Goal: Transaction & Acquisition: Purchase product/service

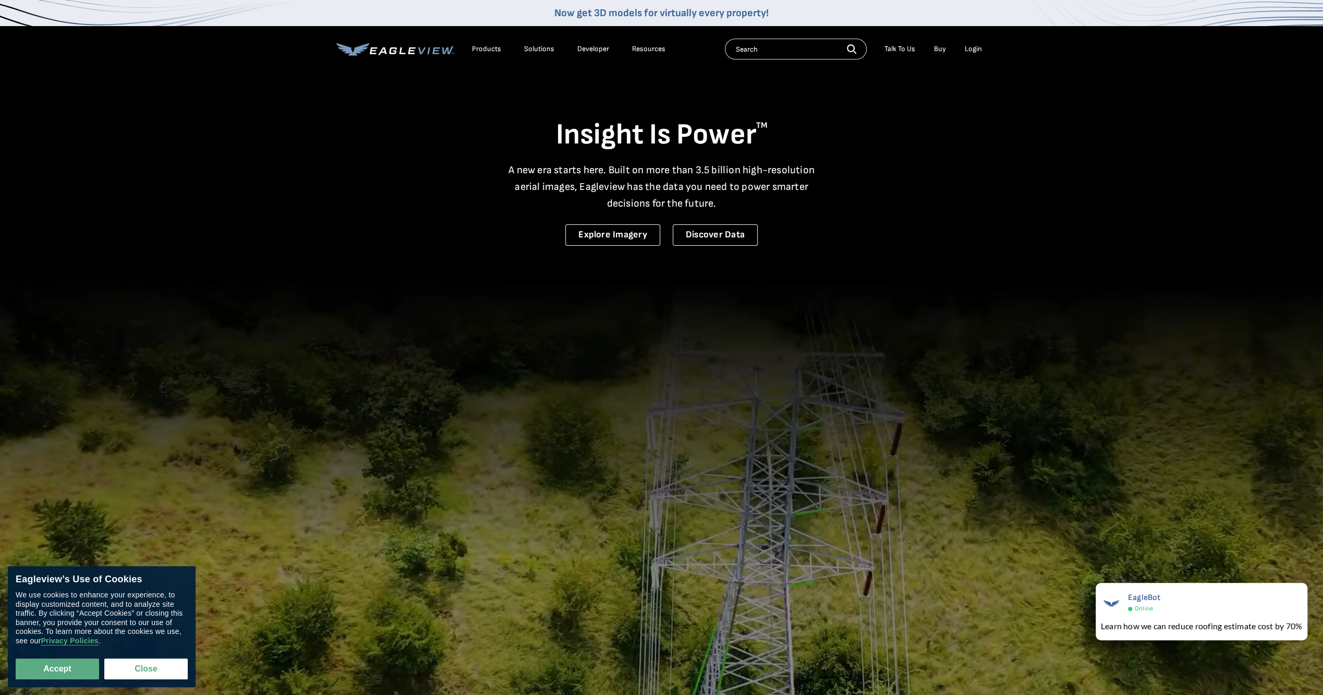
click at [973, 46] on div "Login" at bounding box center [973, 48] width 17 height 9
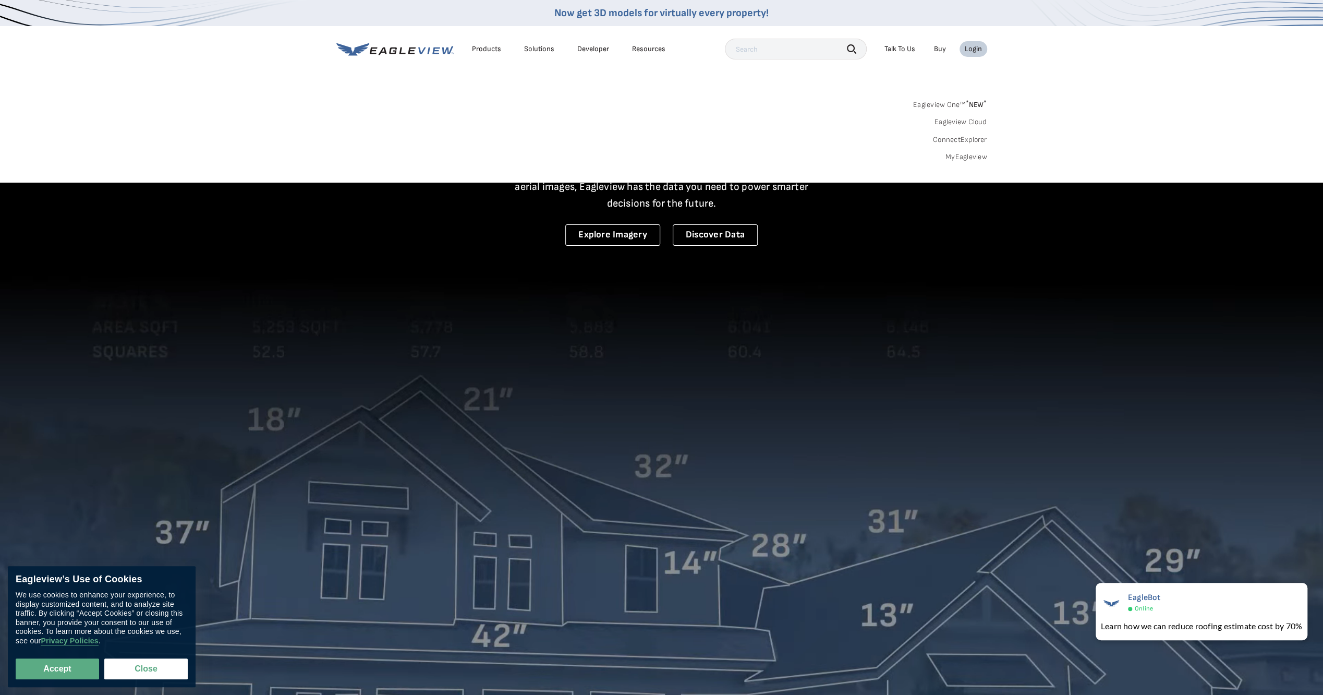
click at [963, 158] on link "MyEagleview" at bounding box center [967, 156] width 42 height 9
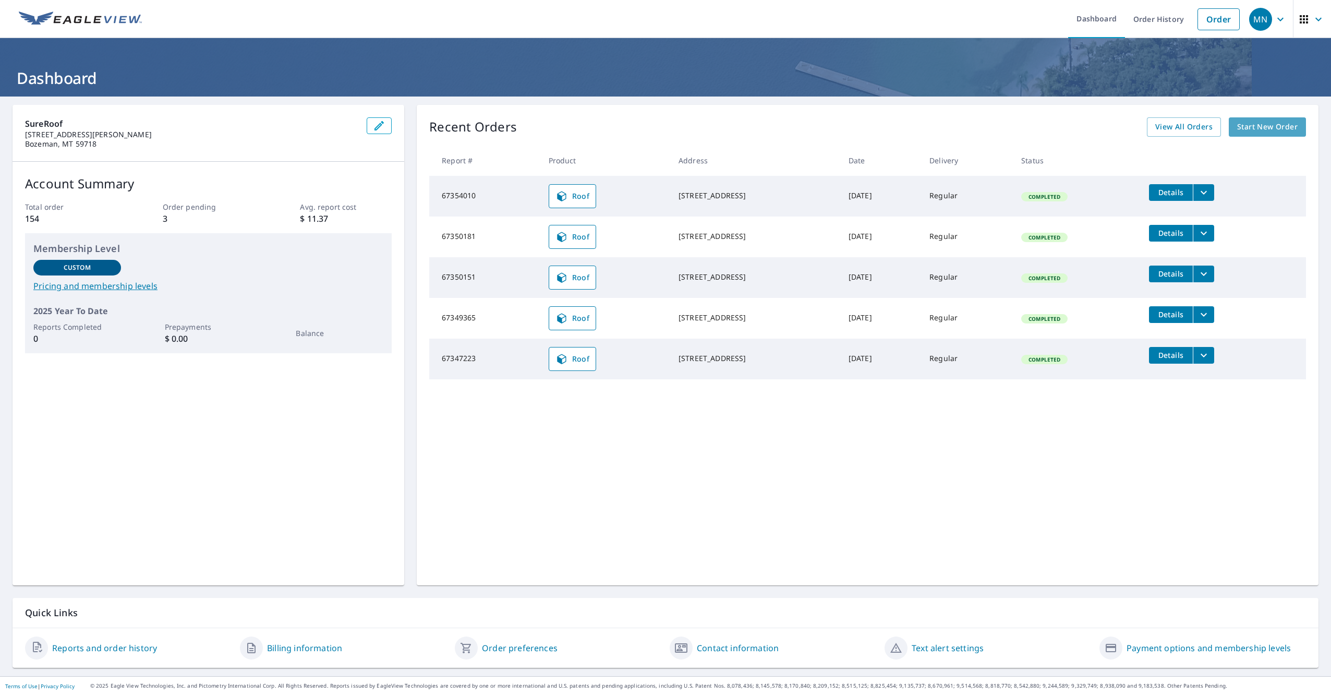
click at [1263, 127] on span "Start New Order" at bounding box center [1267, 127] width 61 height 13
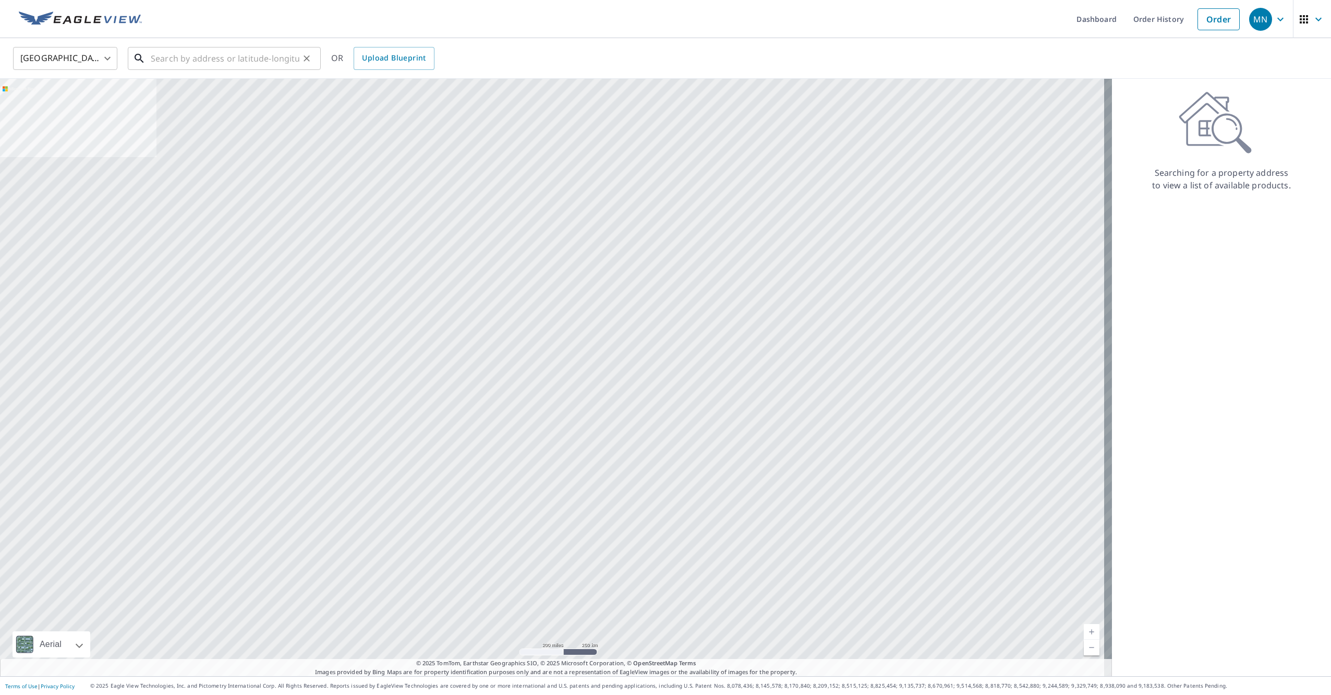
click at [293, 54] on input "text" at bounding box center [225, 58] width 149 height 29
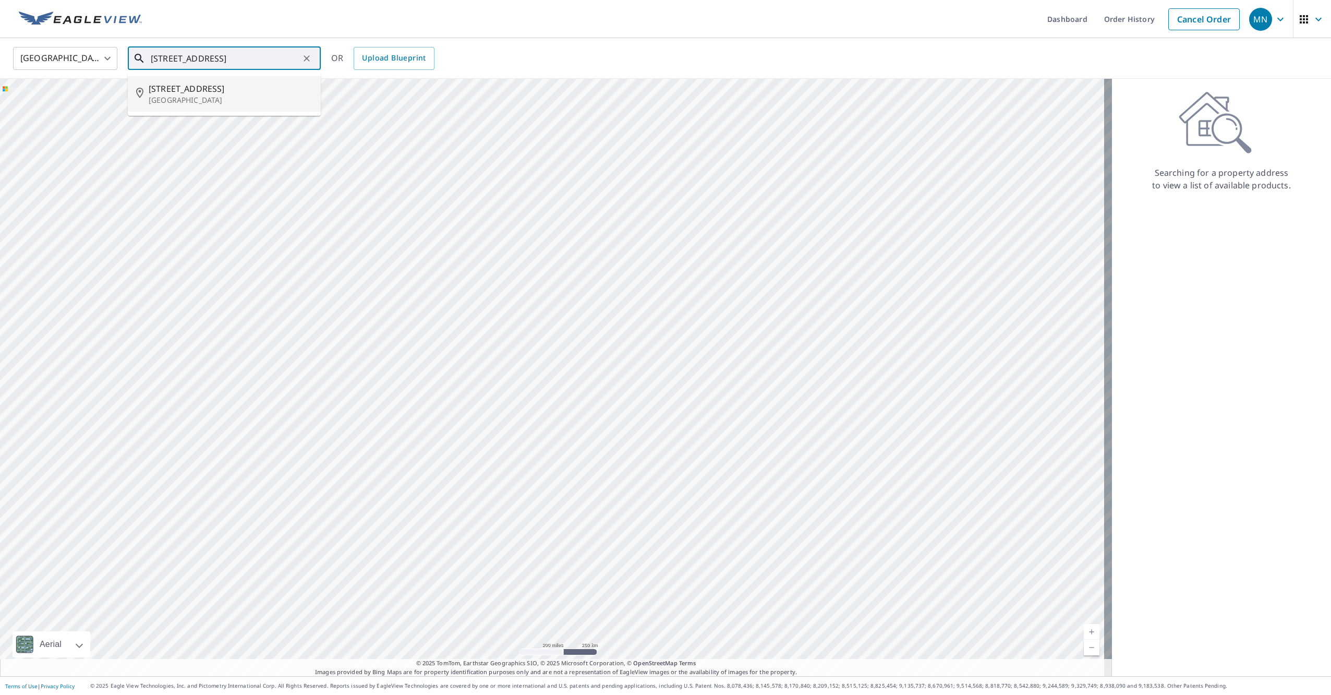
click at [210, 98] on p "[GEOGRAPHIC_DATA]" at bounding box center [231, 100] width 164 height 10
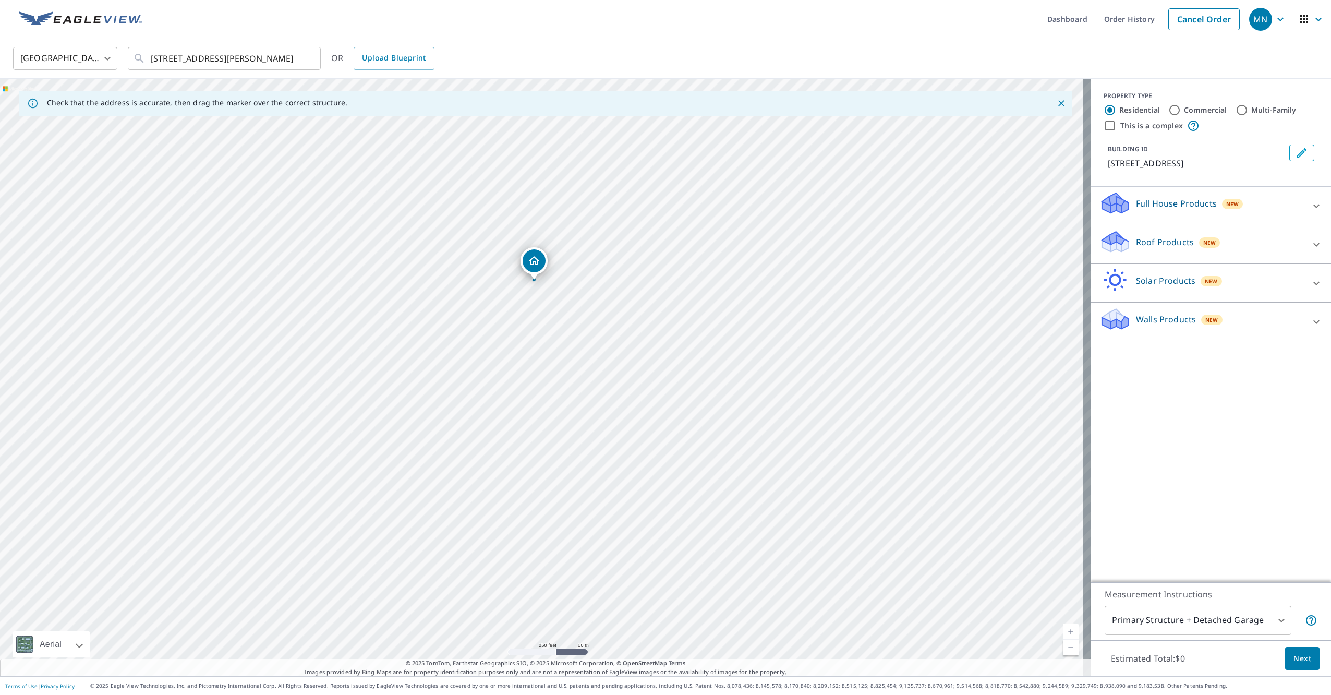
drag, startPoint x: 595, startPoint y: 564, endPoint x: 587, endPoint y: 468, distance: 96.3
click at [587, 468] on div "[STREET_ADDRESS][PERSON_NAME]" at bounding box center [545, 377] width 1091 height 597
drag, startPoint x: 604, startPoint y: 601, endPoint x: 595, endPoint y: 516, distance: 85.0
click at [595, 516] on div "[STREET_ADDRESS][PERSON_NAME]" at bounding box center [545, 377] width 1091 height 597
click at [534, 524] on div "2270 Outlaw Dr Belgrade, MT 59714" at bounding box center [545, 377] width 1091 height 597
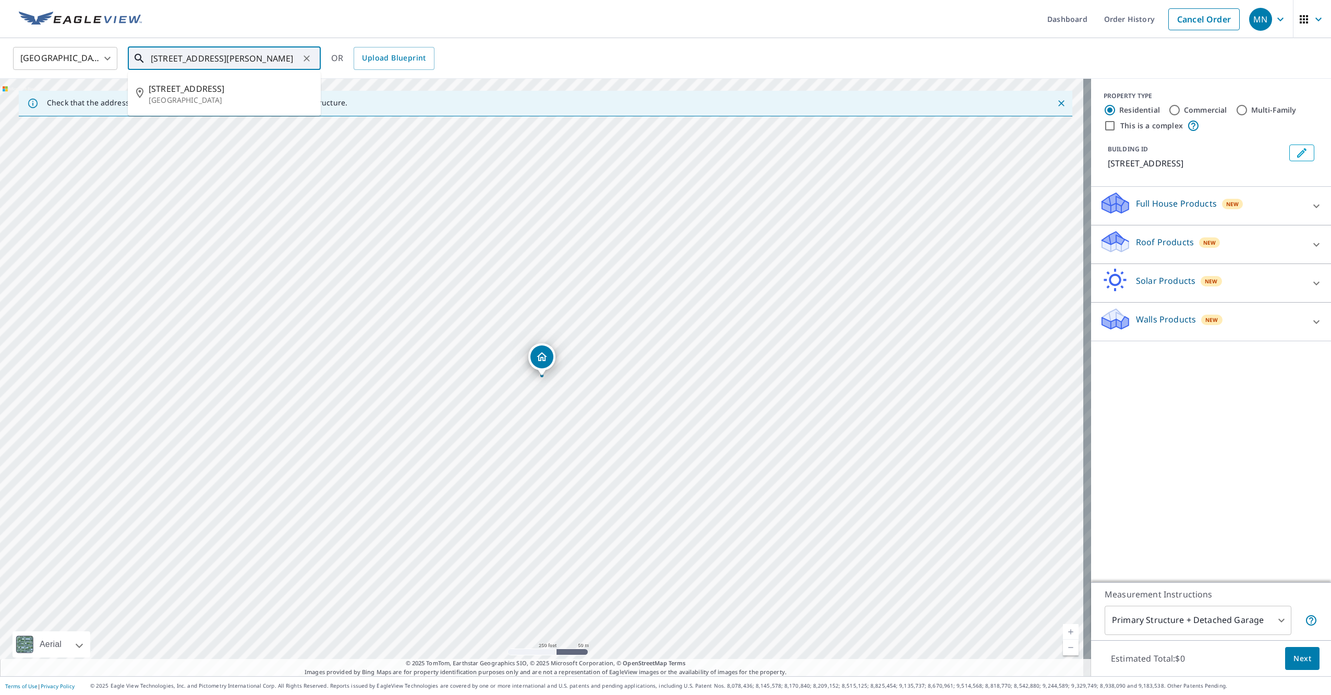
drag, startPoint x: 170, startPoint y: 54, endPoint x: 122, endPoint y: 55, distance: 48.0
click at [122, 55] on div "United States US ​ 2270 Outlaw Dr Belgrade, MT 59714 ​ 2270 Outlaw Dr Belgrade,…" at bounding box center [662, 58] width 1314 height 25
type input "2517 Outlaw Dr Belgrade, MT 59714"
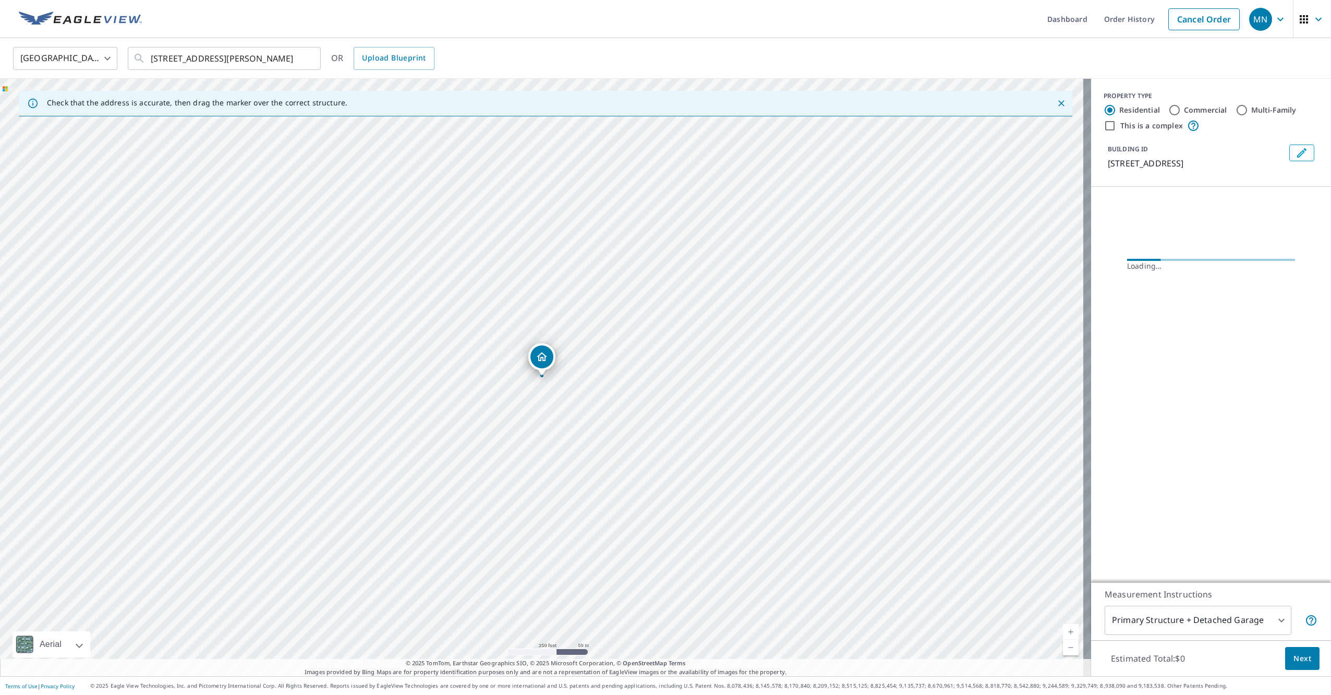
click at [549, 390] on div "2517 Outlaw Ln Belgrade, MT 59714" at bounding box center [545, 377] width 1091 height 597
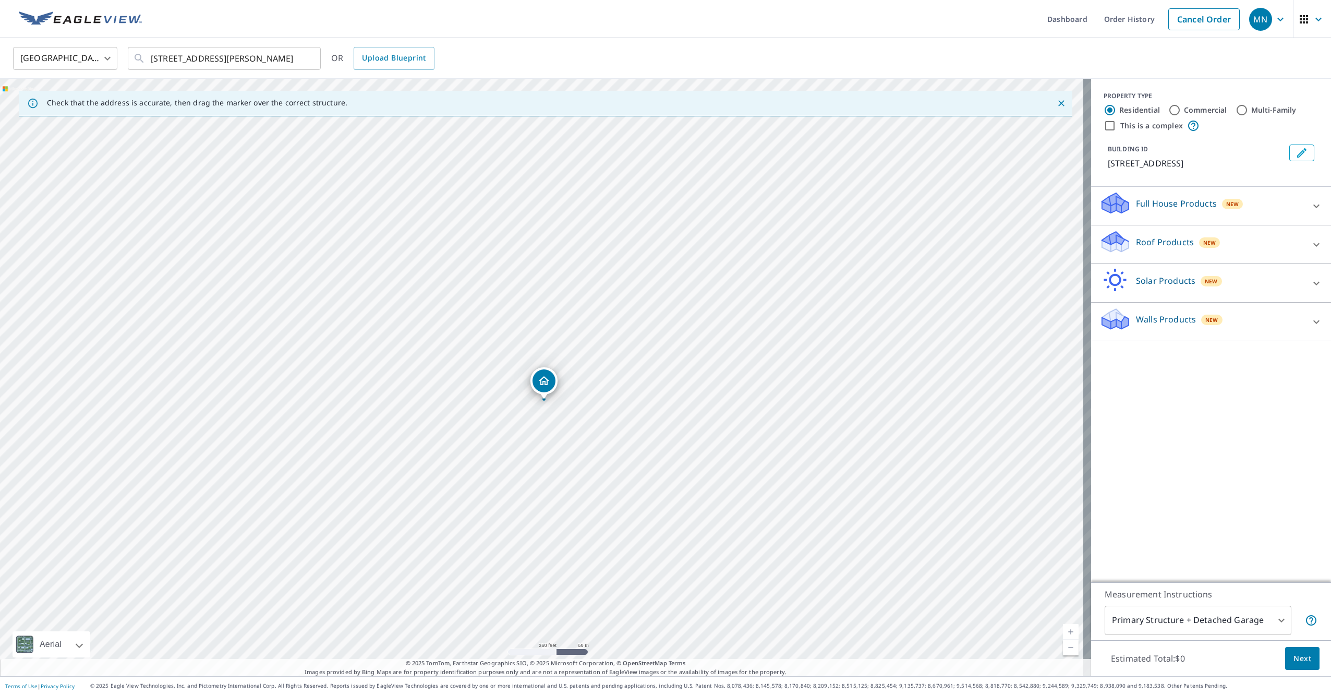
drag, startPoint x: 538, startPoint y: 362, endPoint x: 540, endPoint y: 386, distance: 23.6
click at [1217, 239] on div "Roof Products New" at bounding box center [1202, 245] width 204 height 30
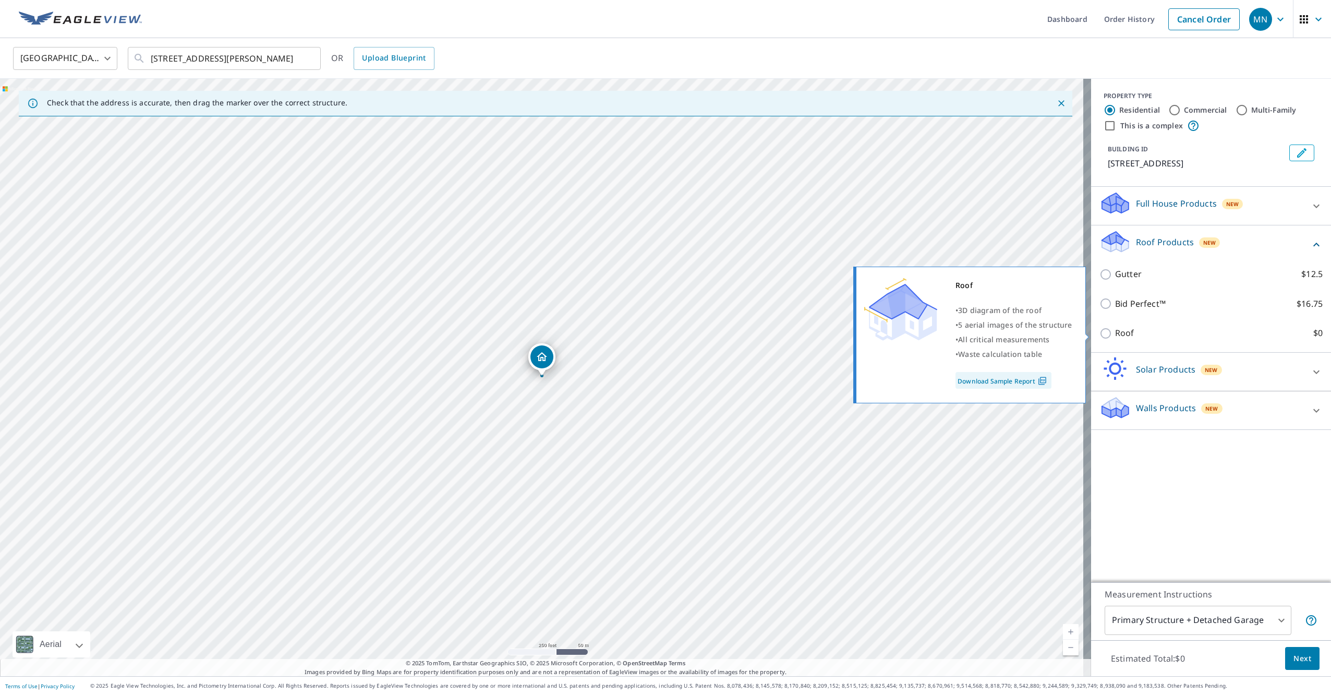
click at [1150, 331] on label "Roof $0" at bounding box center [1219, 333] width 208 height 13
click at [1115, 331] on input "Roof $0" at bounding box center [1108, 333] width 16 height 13
checkbox input "true"
type input "3"
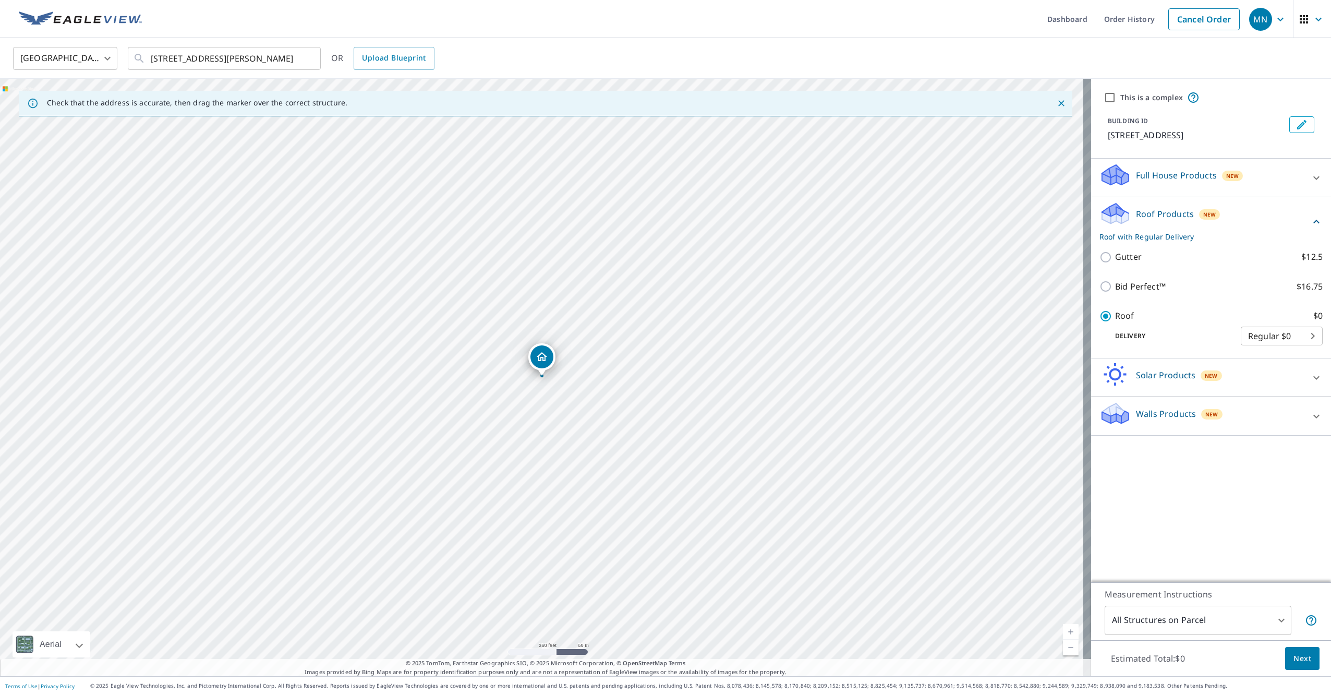
click at [1244, 622] on body "MN MN Dashboard Order History Cancel Order MN United States US ​ 2517 Outlaw Dr…" at bounding box center [665, 347] width 1331 height 695
click at [1245, 622] on div at bounding box center [665, 347] width 1331 height 695
click at [1298, 659] on span "Next" at bounding box center [1303, 658] width 18 height 13
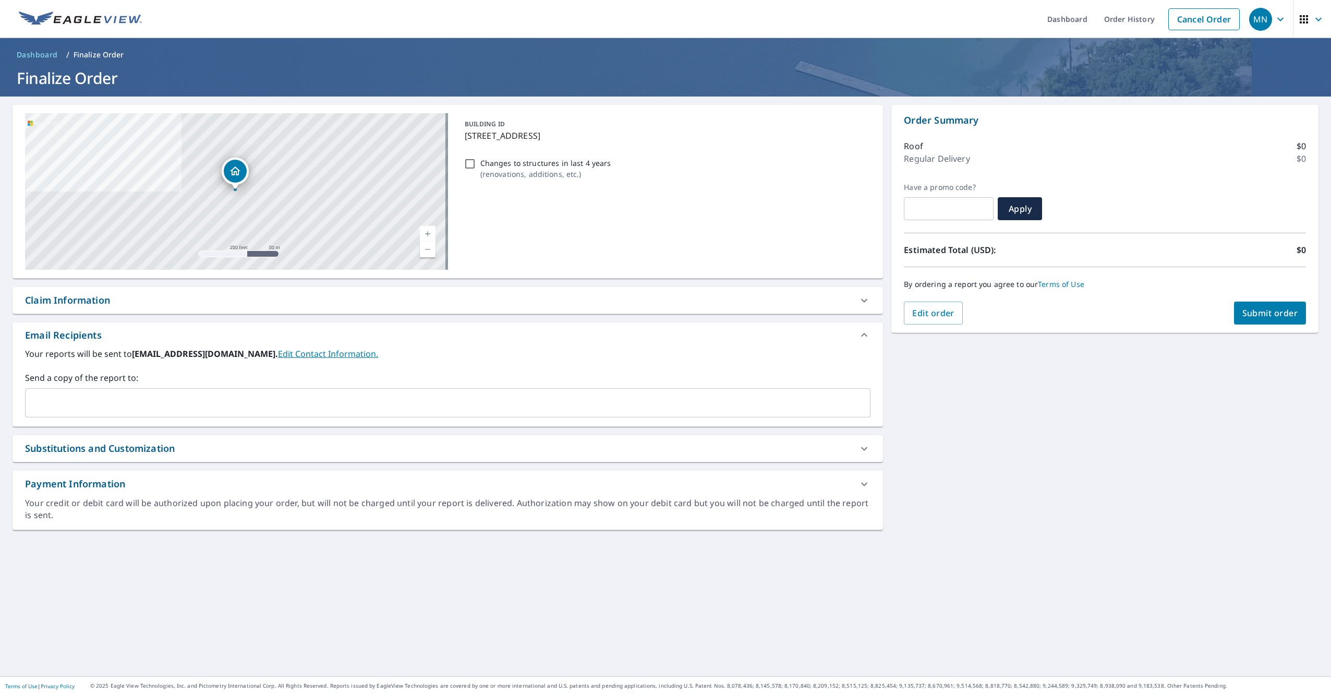
click at [467, 164] on input "Changes to structures in last 4 years ( renovations, additions, etc. )" at bounding box center [470, 164] width 13 height 13
checkbox input "true"
click at [143, 406] on input "text" at bounding box center [440, 403] width 821 height 20
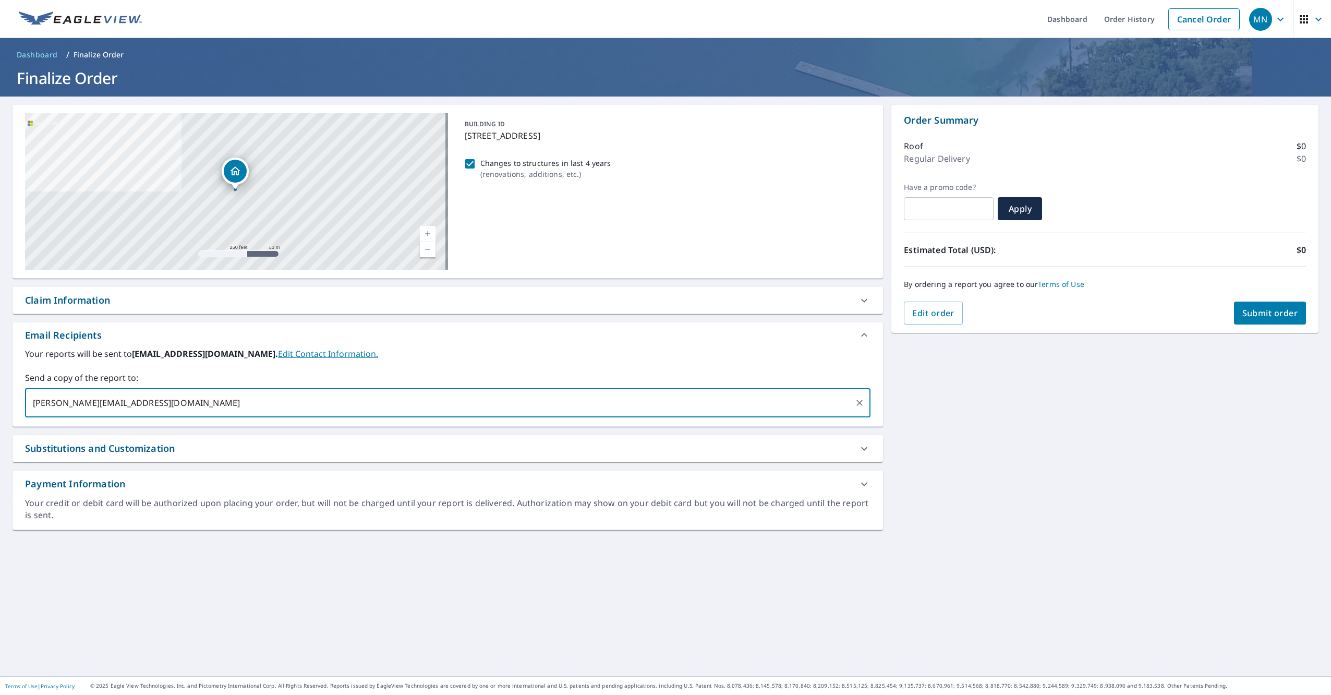
type input "benjamin@sureroof.net"
click at [151, 452] on div "Substitutions and Customization" at bounding box center [100, 448] width 150 height 14
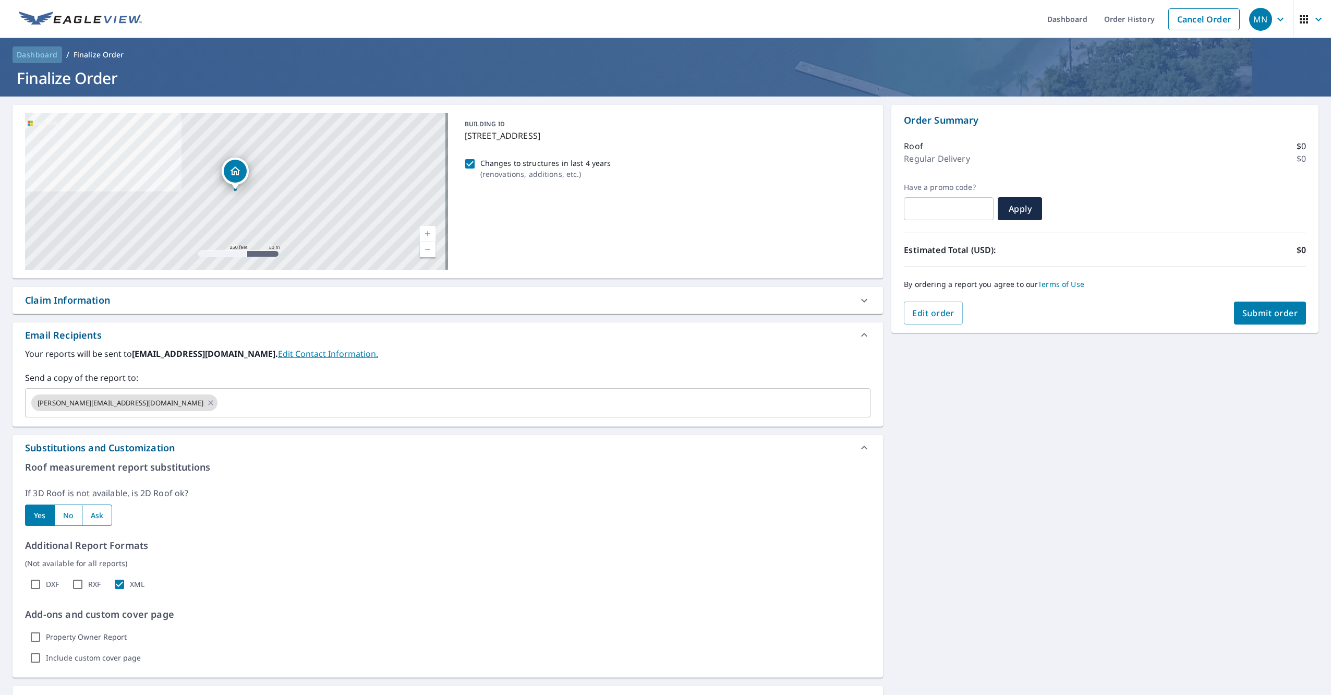
click at [41, 55] on span "Dashboard" at bounding box center [37, 55] width 41 height 10
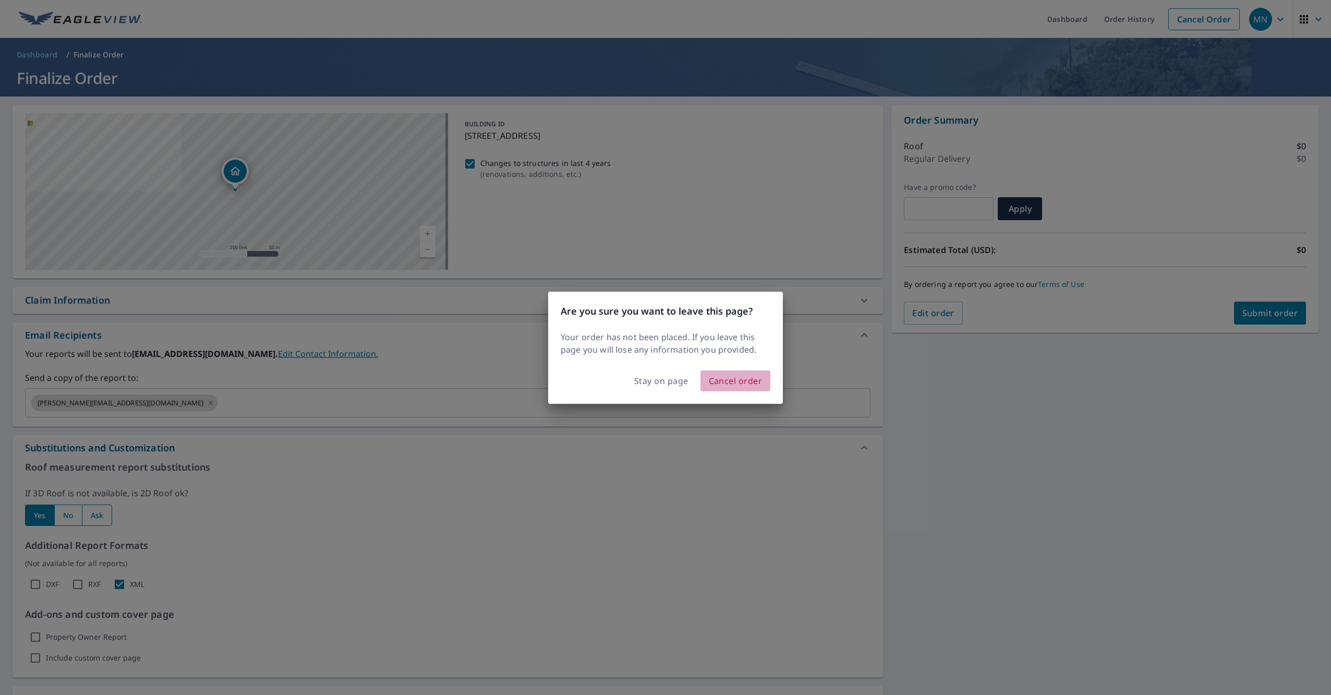
click at [735, 377] on span "Cancel order" at bounding box center [736, 381] width 54 height 15
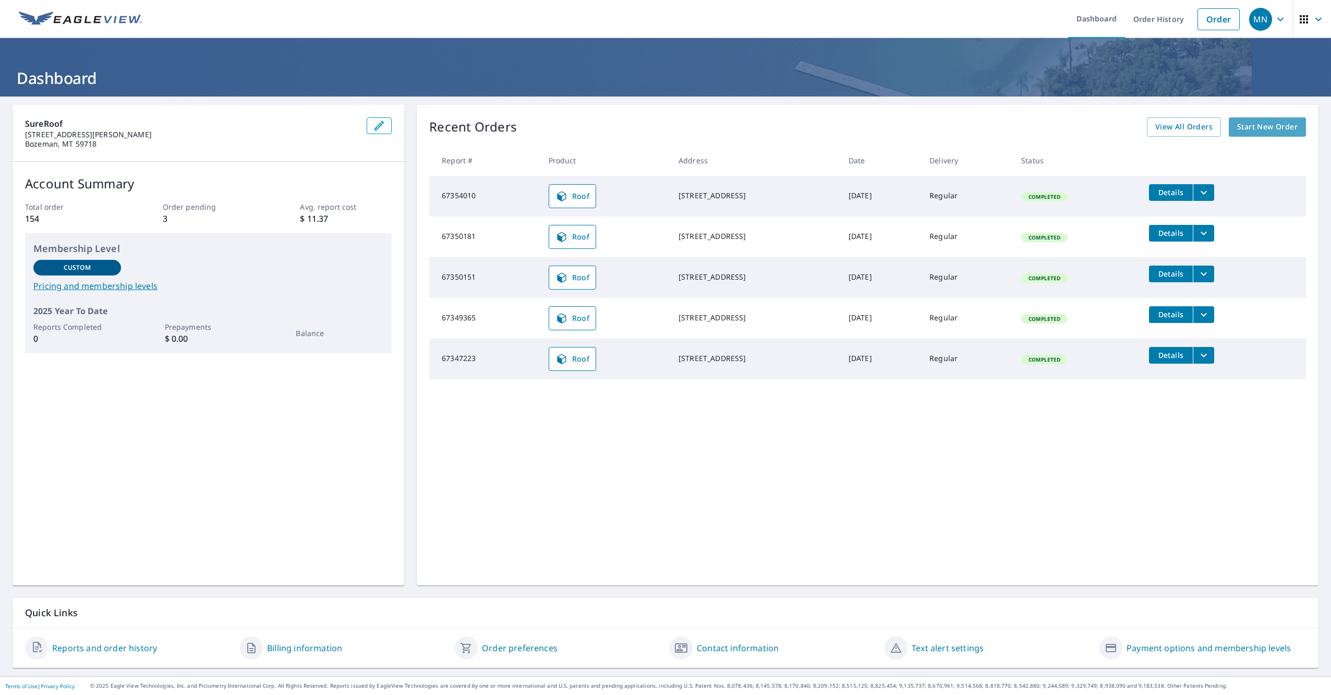
click at [1254, 125] on span "Start New Order" at bounding box center [1267, 127] width 61 height 13
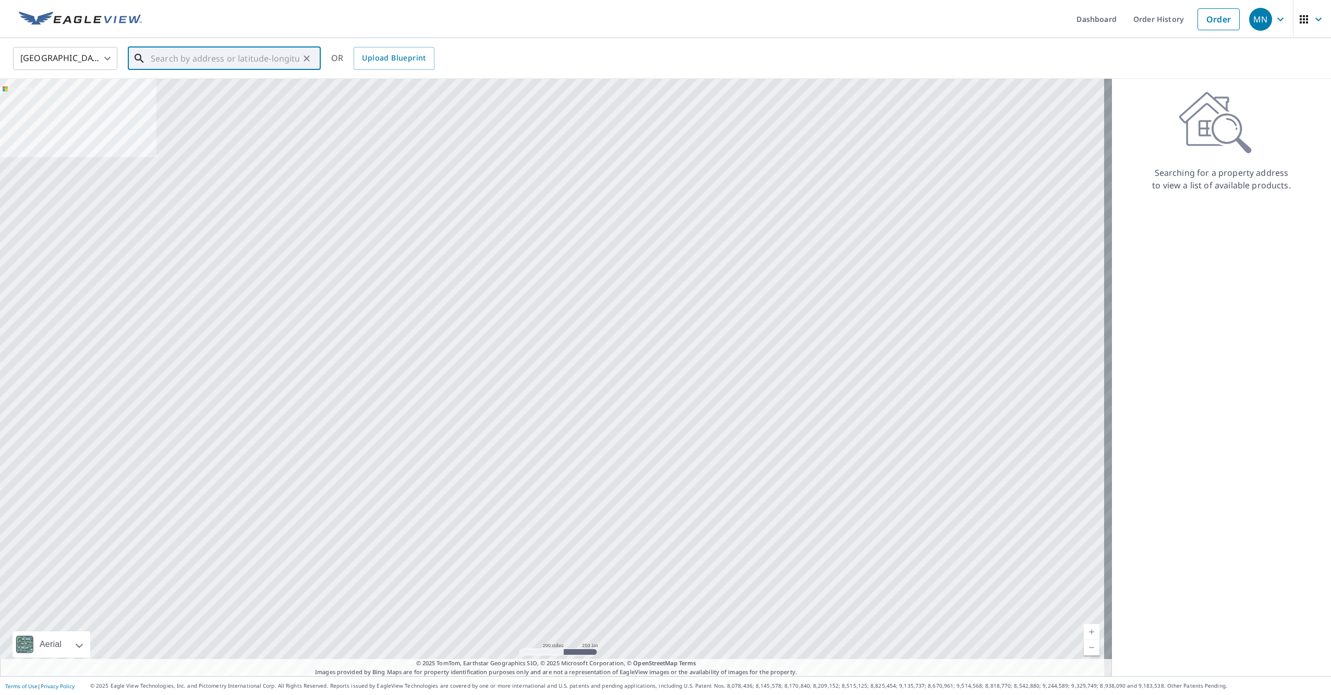
click at [296, 67] on input "text" at bounding box center [225, 58] width 149 height 29
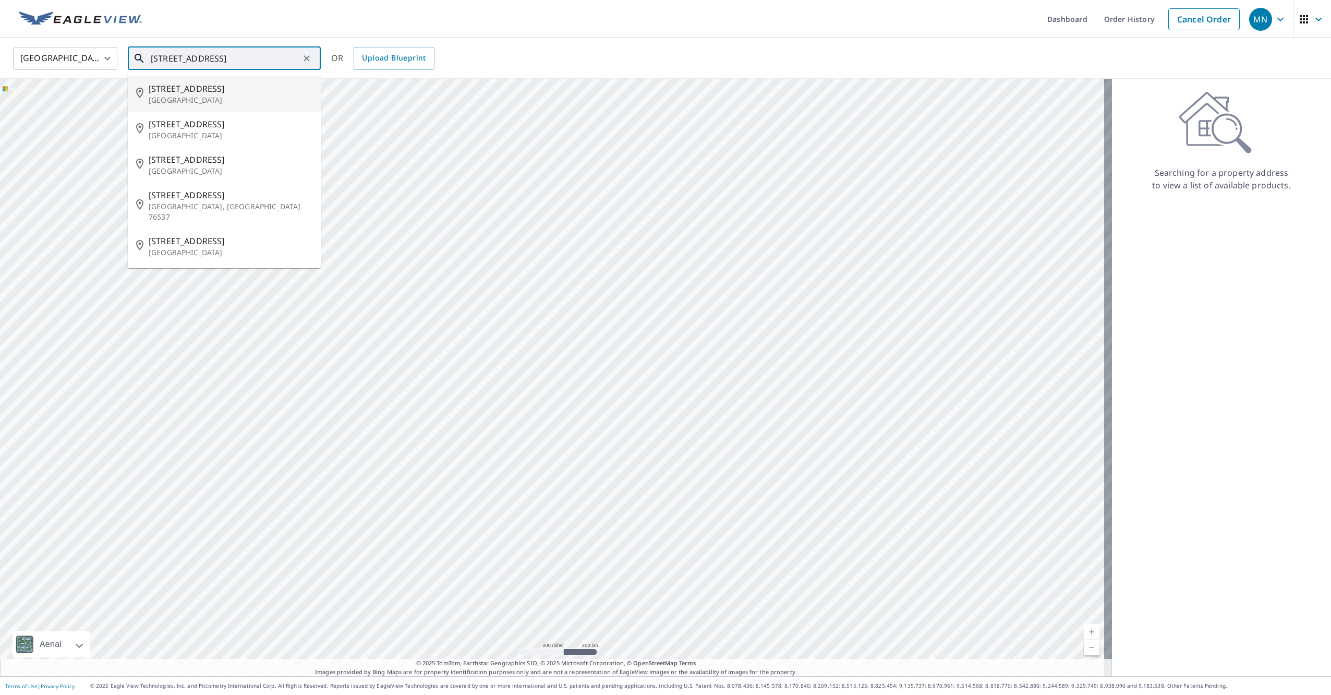
click at [261, 92] on span "2517 Outlaw Dr" at bounding box center [231, 88] width 164 height 13
type input "2517 Outlaw Dr Belgrade, MT 59714"
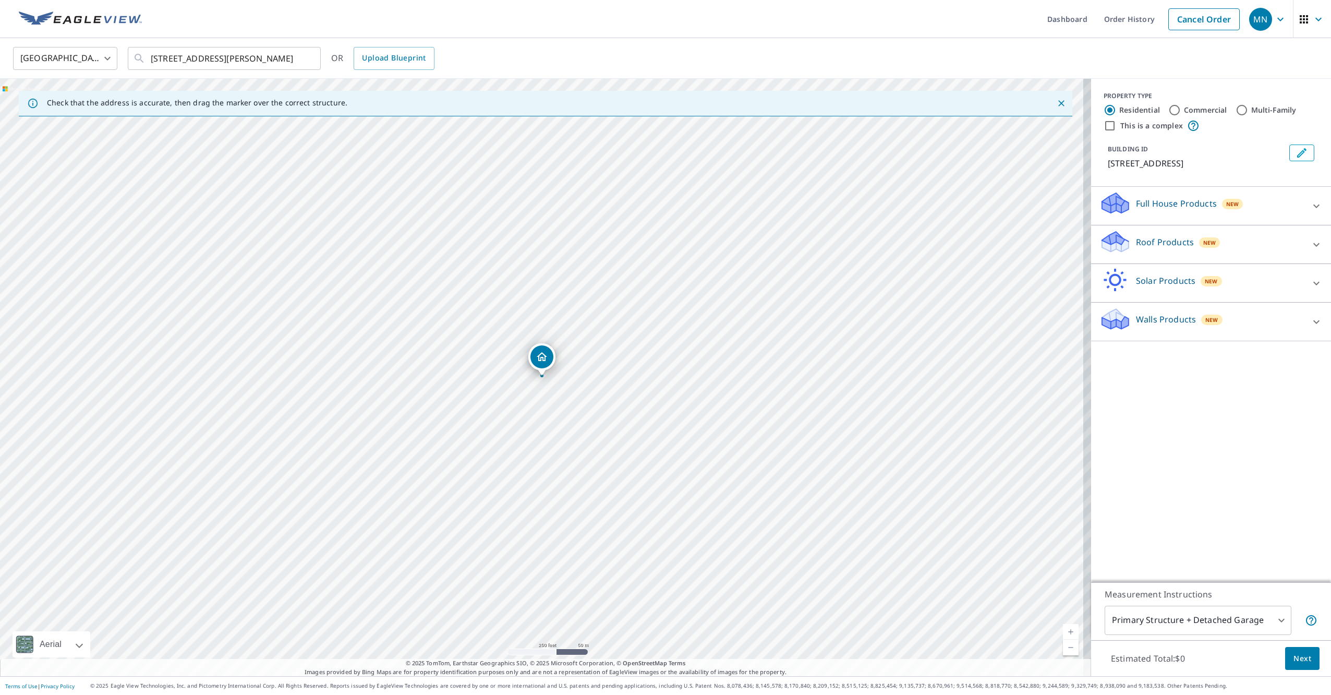
click at [1180, 245] on p "Roof Products" at bounding box center [1165, 242] width 58 height 13
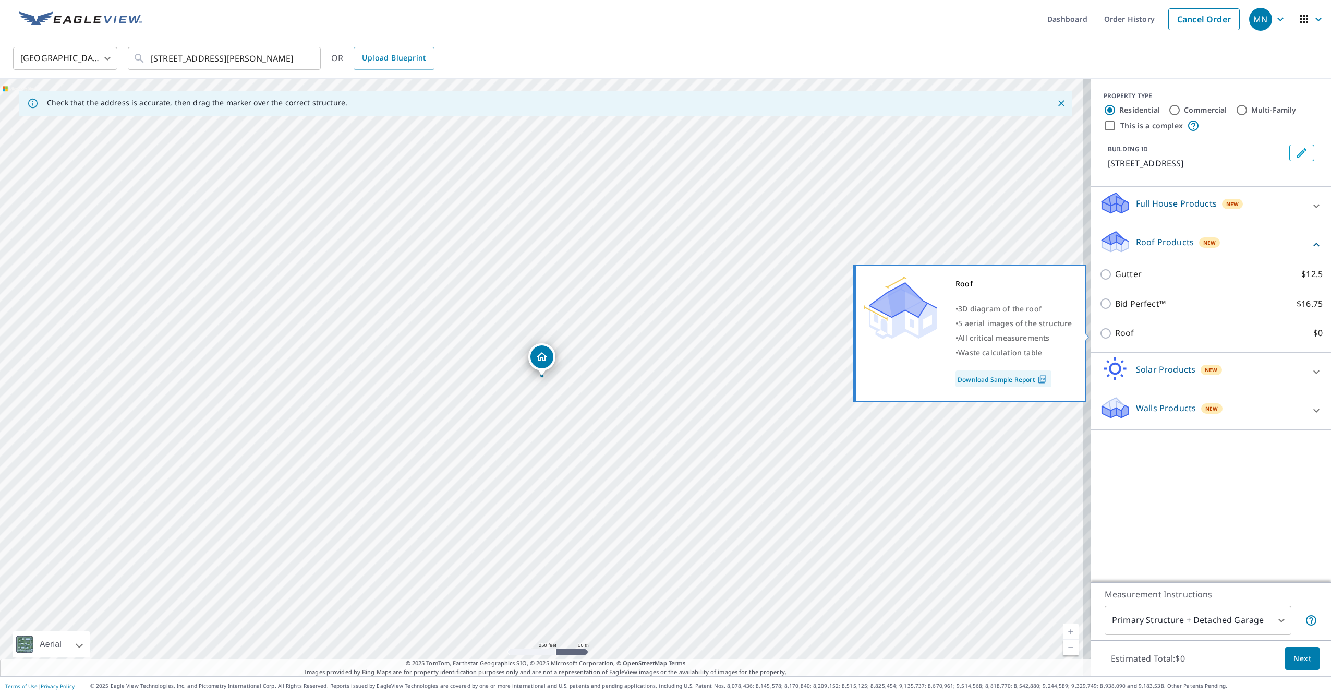
click at [1147, 338] on label "Roof $0" at bounding box center [1219, 333] width 208 height 13
click at [1115, 338] on input "Roof $0" at bounding box center [1108, 333] width 16 height 13
checkbox input "true"
type input "3"
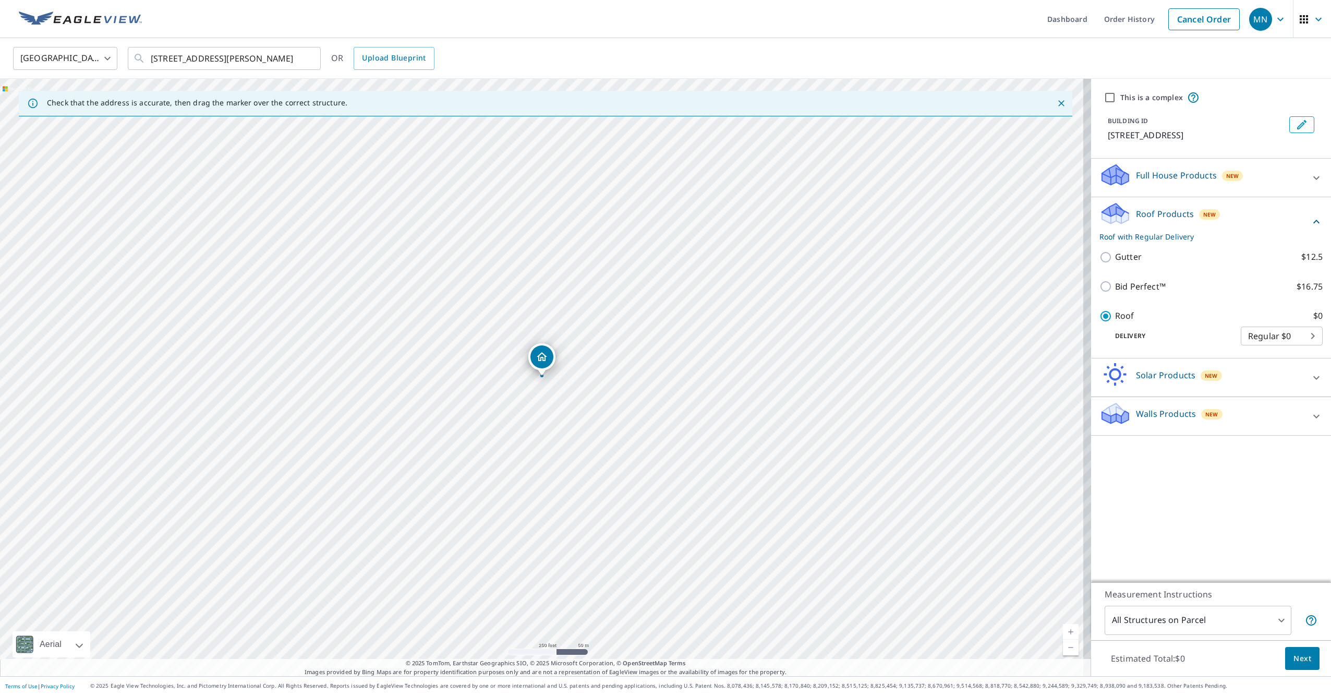
click at [1303, 659] on button "Next" at bounding box center [1302, 658] width 34 height 23
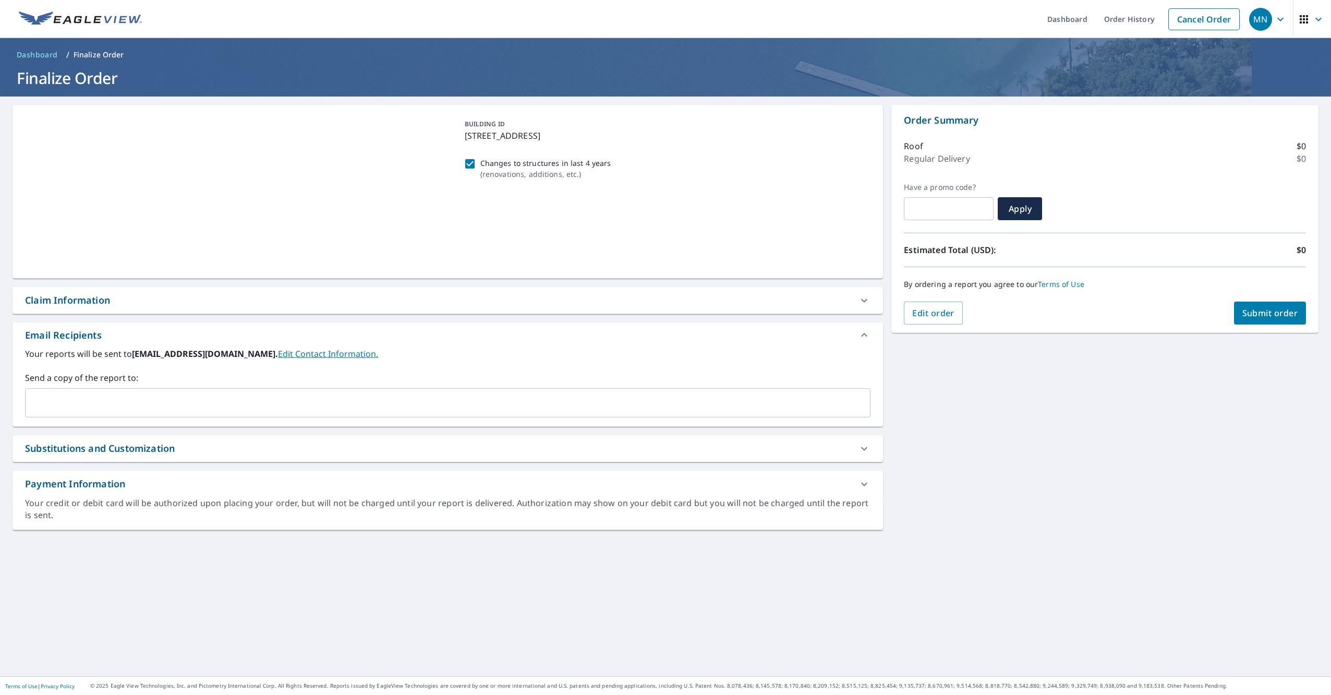
click at [330, 381] on label "Send a copy of the report to:" at bounding box center [448, 377] width 846 height 13
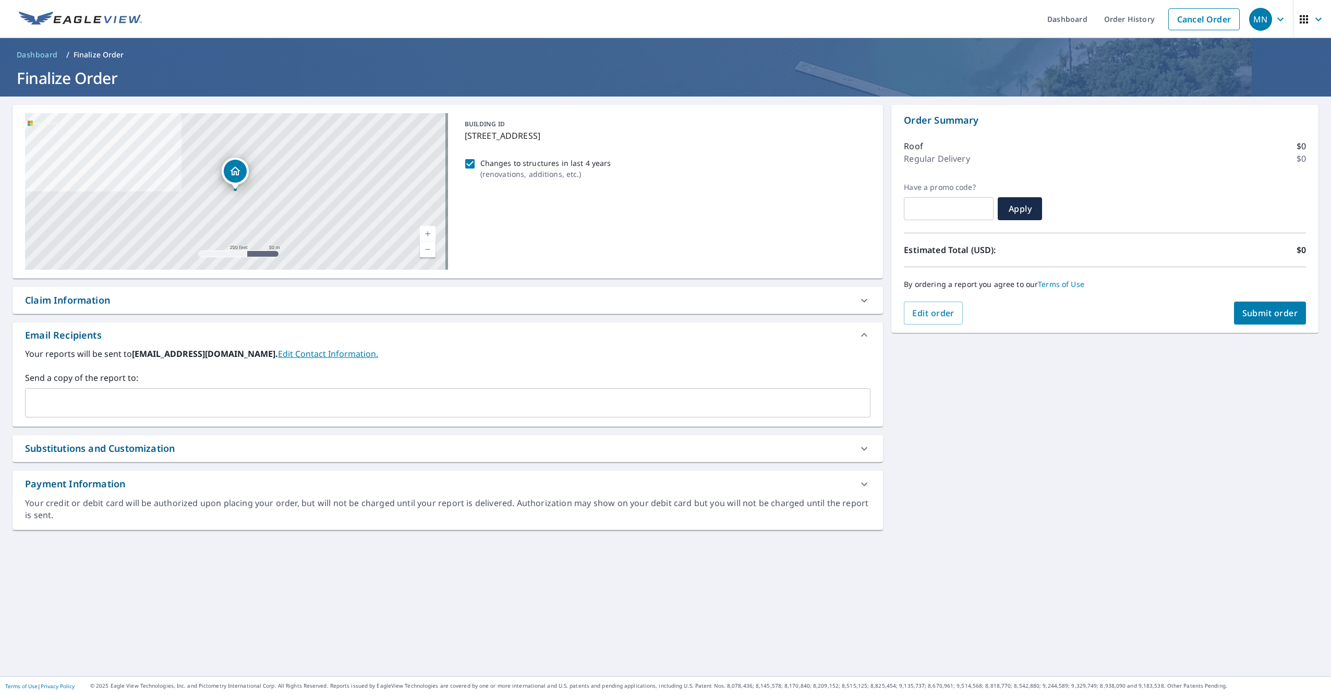
click at [302, 295] on div "Claim Information" at bounding box center [438, 300] width 827 height 14
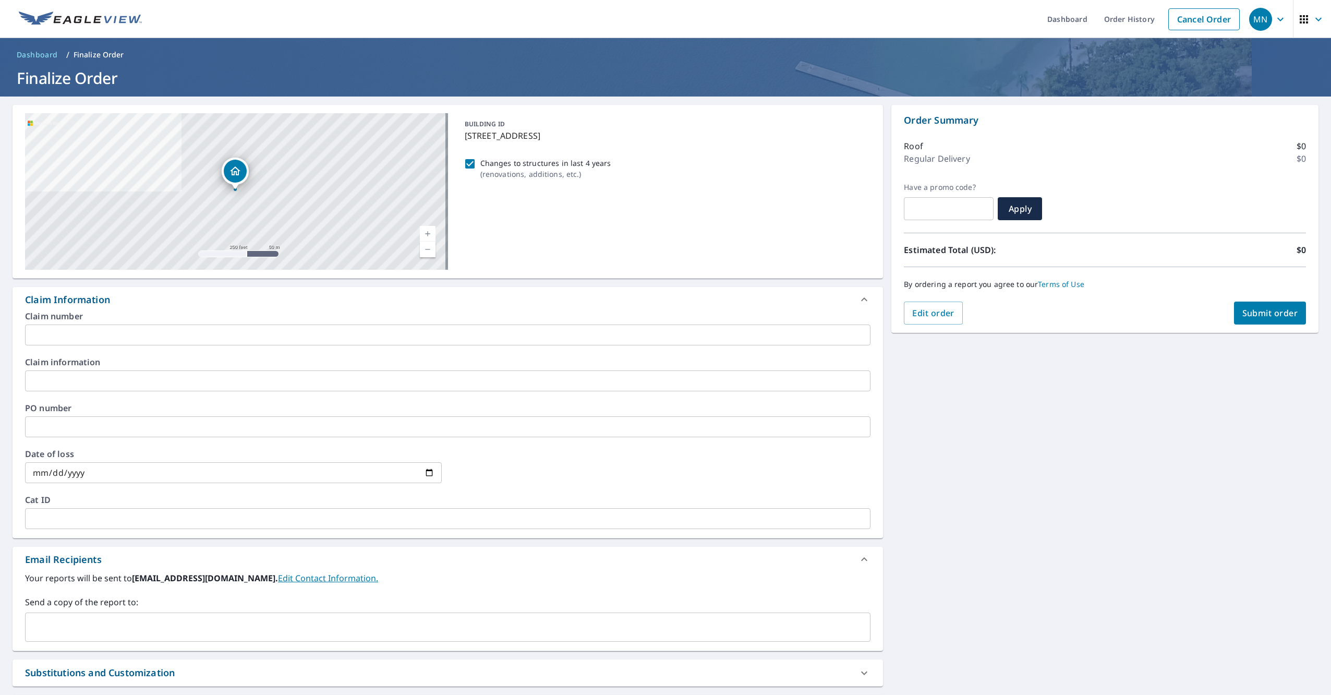
click at [161, 376] on input "text" at bounding box center [448, 380] width 846 height 21
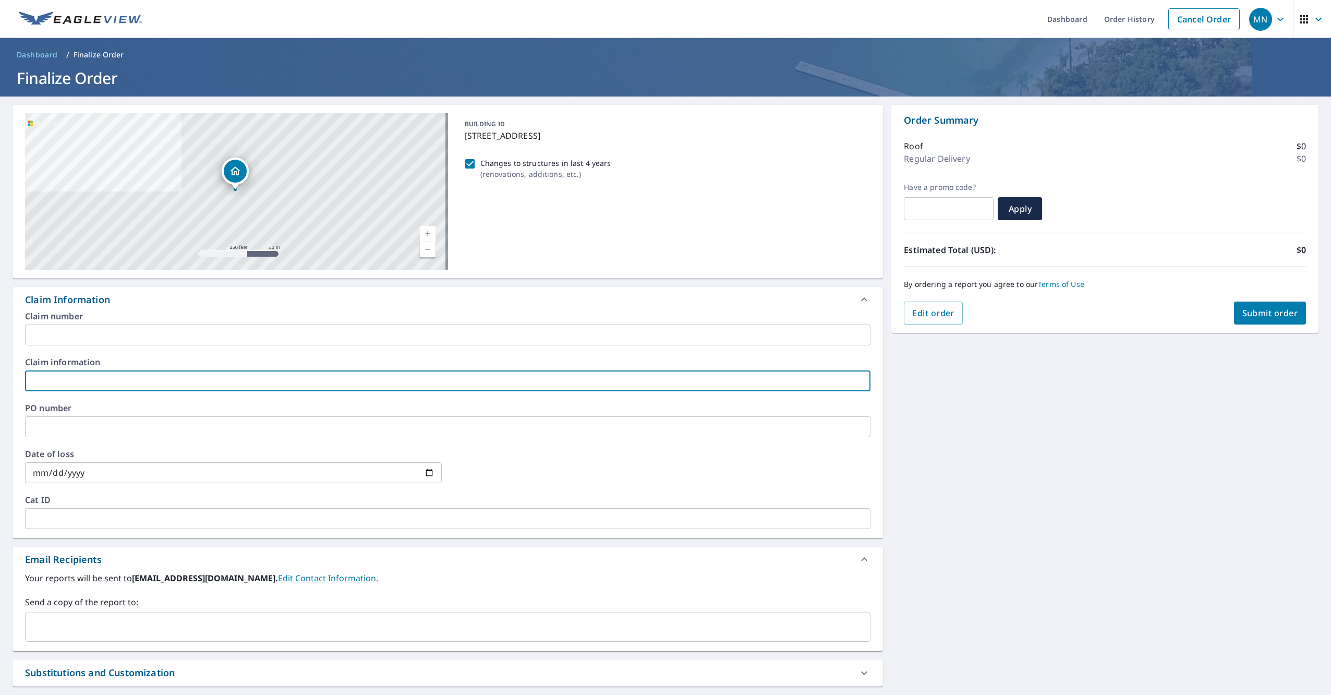
type input "T"
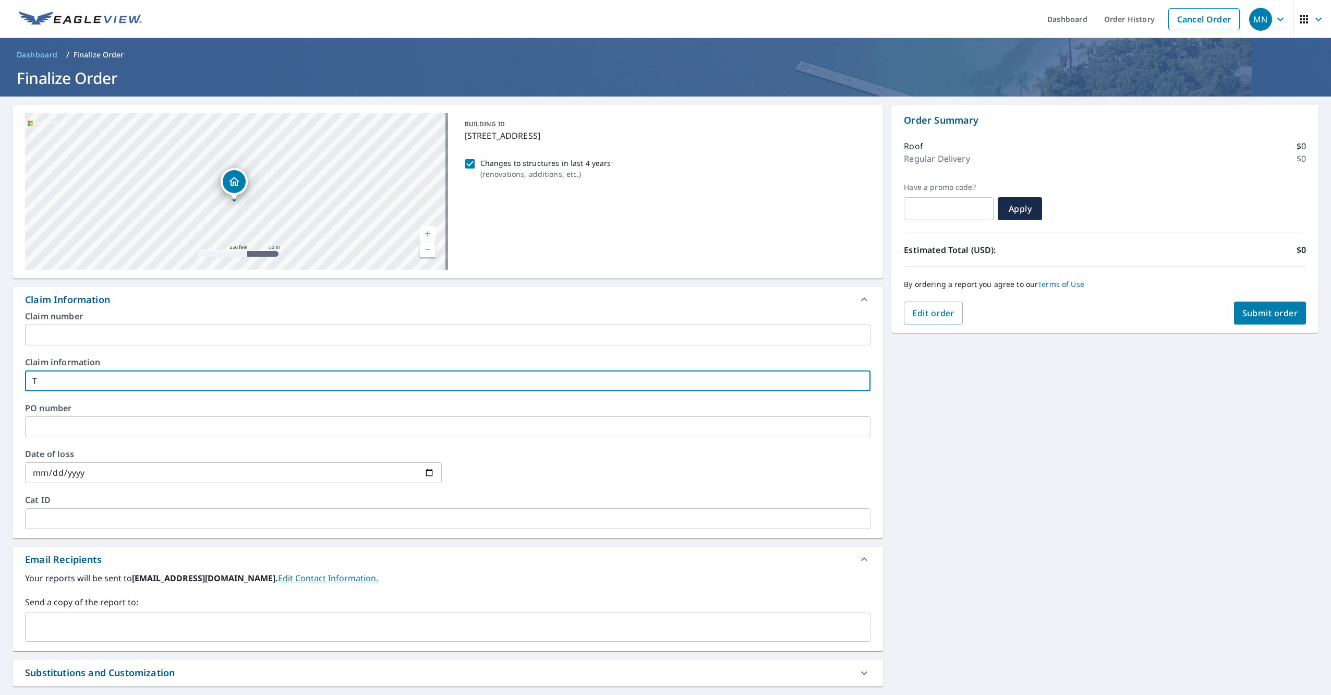
drag, startPoint x: 245, startPoint y: 168, endPoint x: 244, endPoint y: 177, distance: 9.4
click at [244, 177] on div "Dropped pin, building 1, Residential property, 2517 Outlaw Ln Belgrade, MT 59714" at bounding box center [234, 181] width 23 height 23
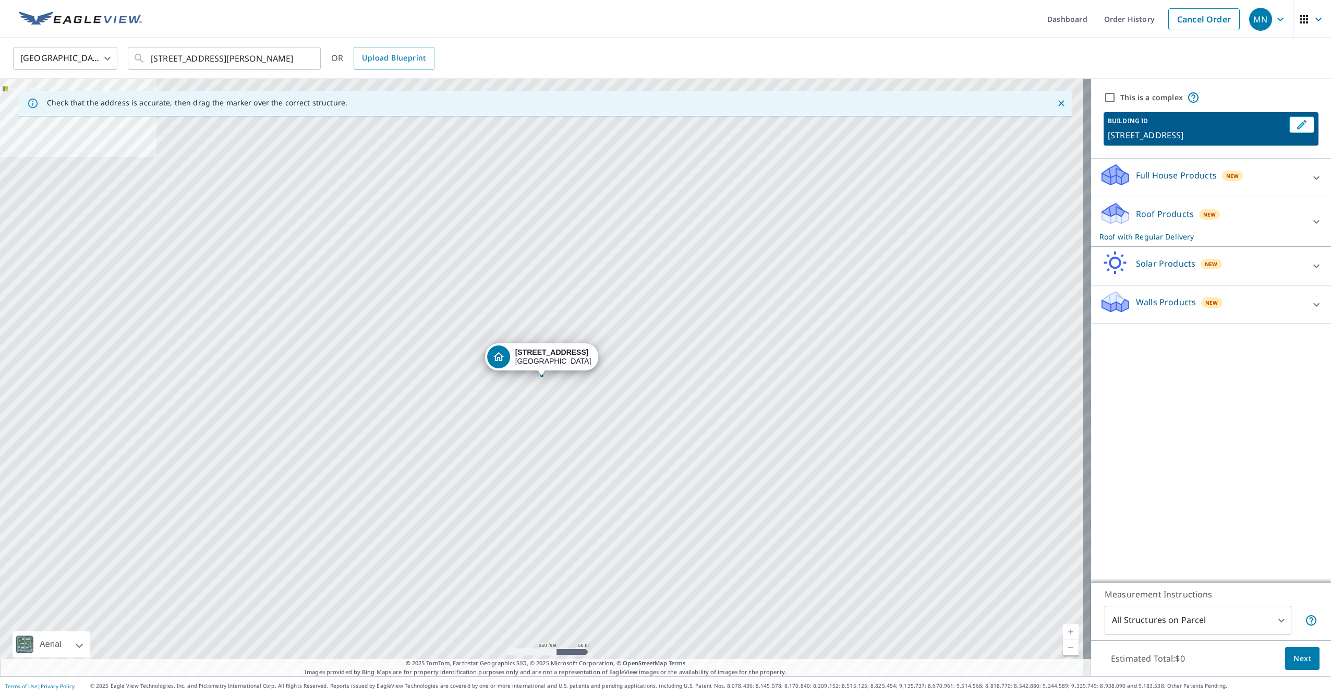
drag, startPoint x: 509, startPoint y: 358, endPoint x: 513, endPoint y: 379, distance: 21.4
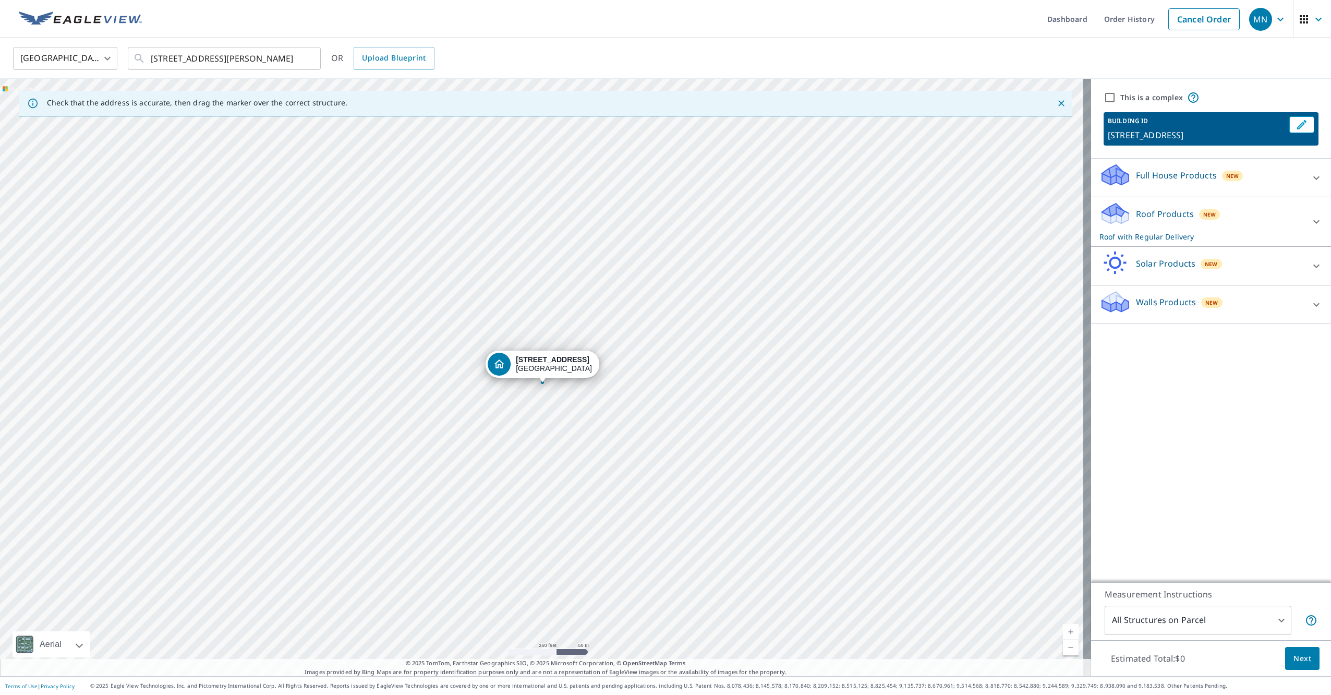
drag, startPoint x: 545, startPoint y: 356, endPoint x: 546, endPoint y: 362, distance: 6.3
drag, startPoint x: 553, startPoint y: 358, endPoint x: 1014, endPoint y: 598, distance: 519.6
drag, startPoint x: 544, startPoint y: 369, endPoint x: 627, endPoint y: 444, distance: 112.3
click at [1273, 624] on body "MN MN Dashboard Order History Cancel Order MN United States US ​ 2517 Outlaw Dr…" at bounding box center [665, 347] width 1331 height 695
click at [1255, 649] on li "All Structures on Parcel" at bounding box center [1190, 648] width 187 height 19
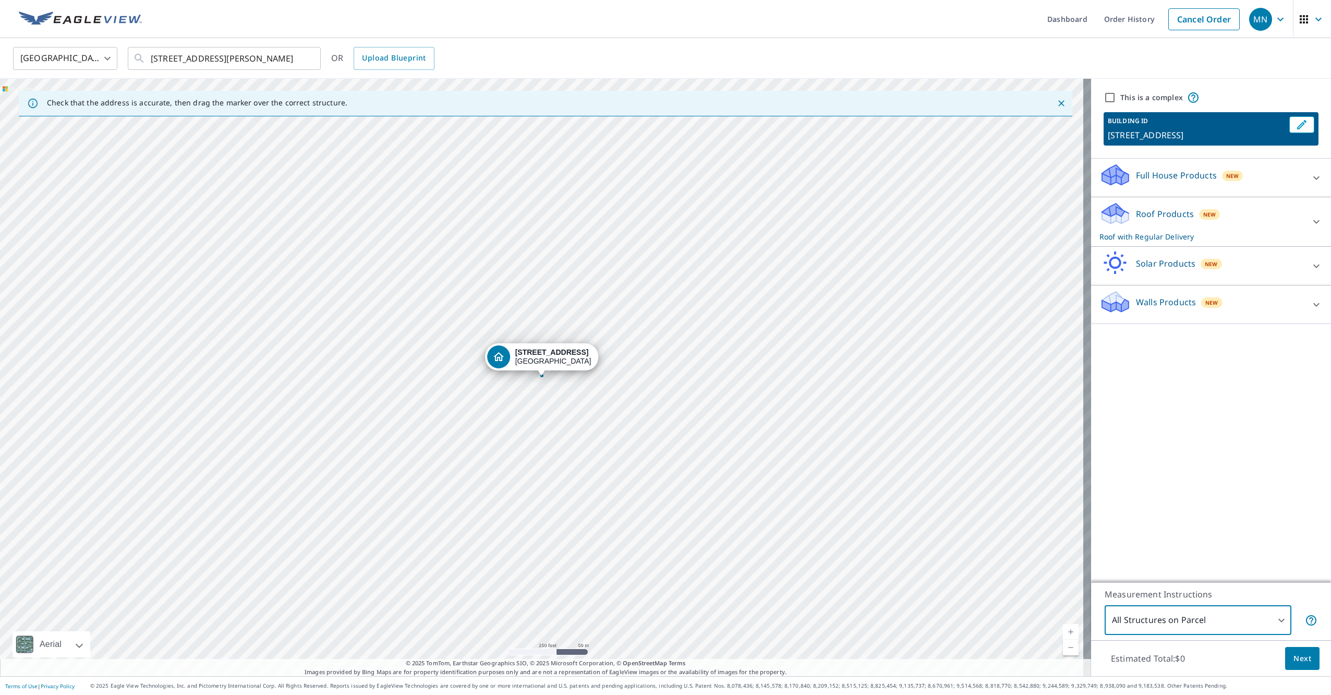
click at [1294, 658] on span "Next" at bounding box center [1303, 658] width 18 height 13
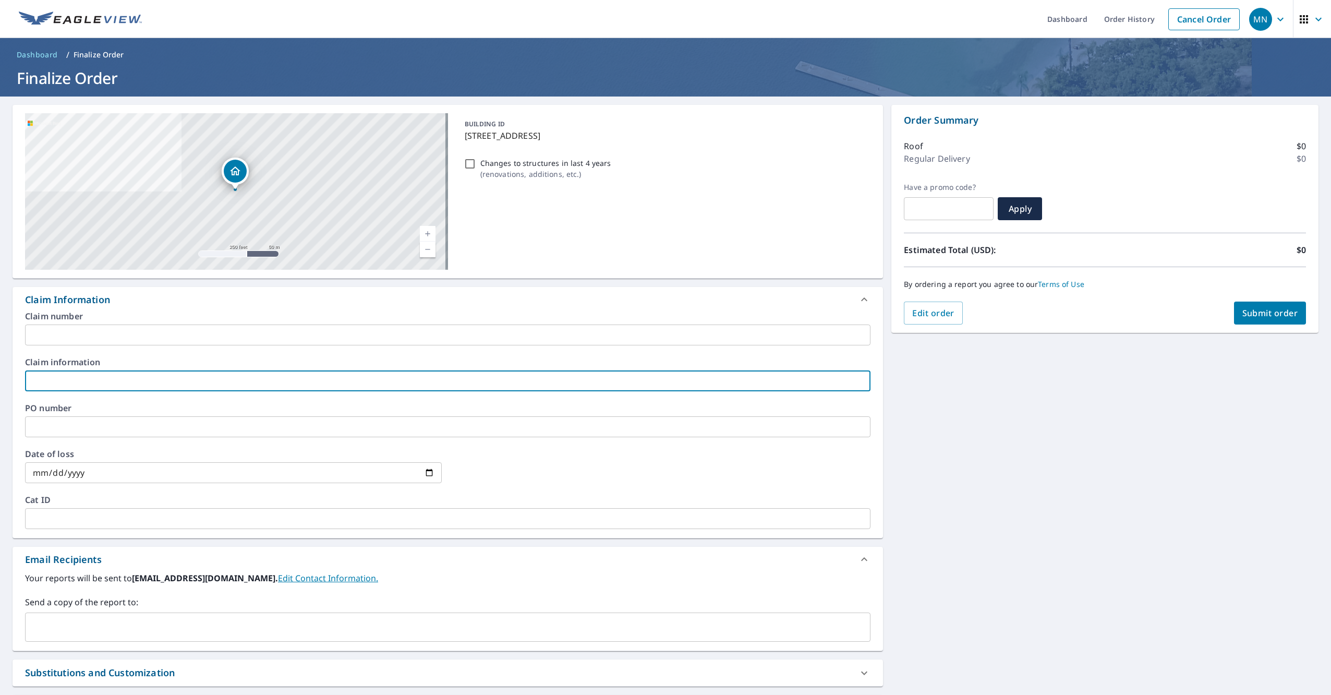
click at [210, 376] on input "text" at bounding box center [448, 380] width 846 height 21
type input "T"
click at [246, 380] on input "For some reason the page is jumping straight past" at bounding box center [448, 380] width 846 height 21
type input "For some reason the page is jumping straight past special instructions. There i…"
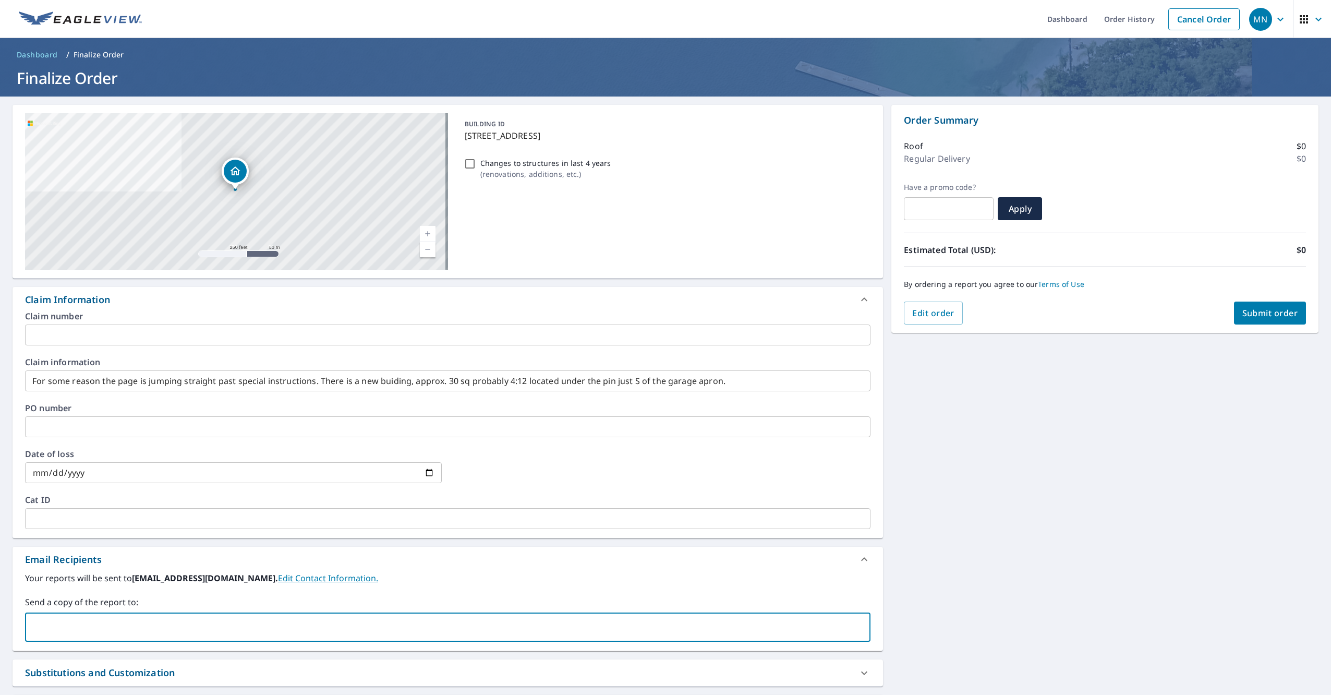
click at [180, 630] on input "text" at bounding box center [440, 627] width 821 height 20
type input "benjamin@sureroof.net"
click at [1245, 315] on span "Submit order" at bounding box center [1271, 312] width 56 height 11
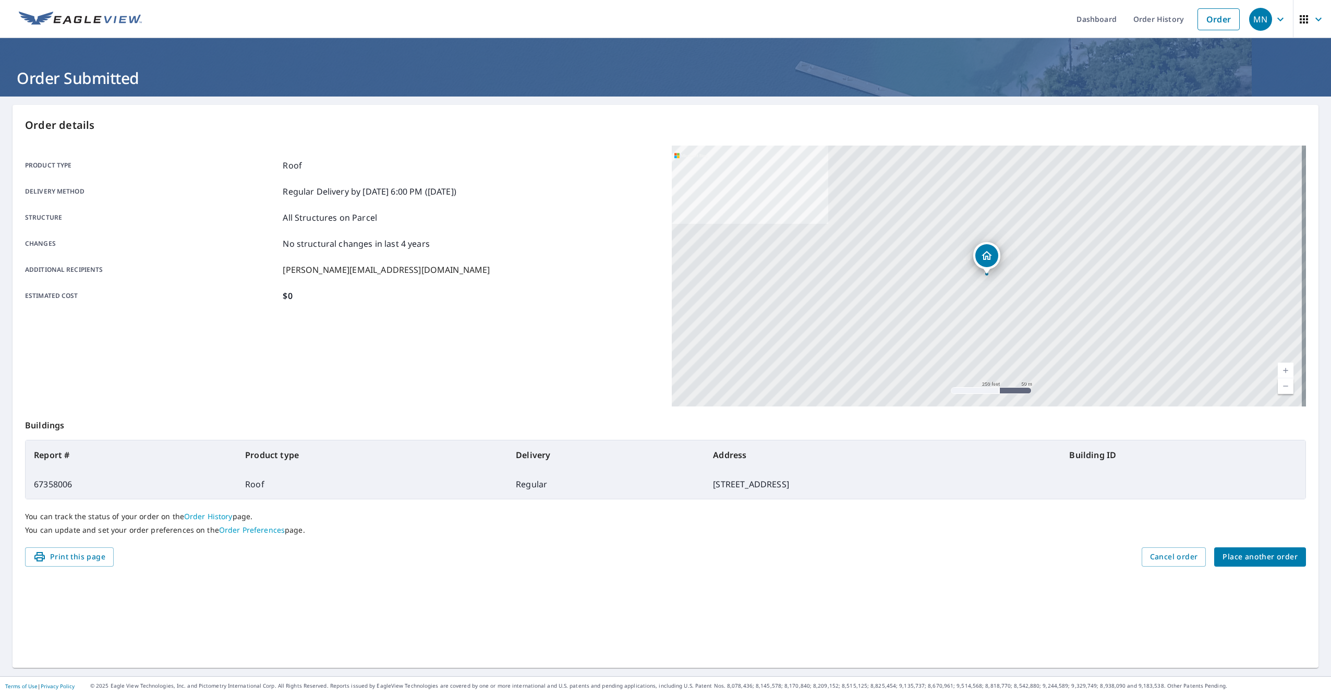
click at [1279, 21] on icon "button" at bounding box center [1280, 19] width 13 height 13
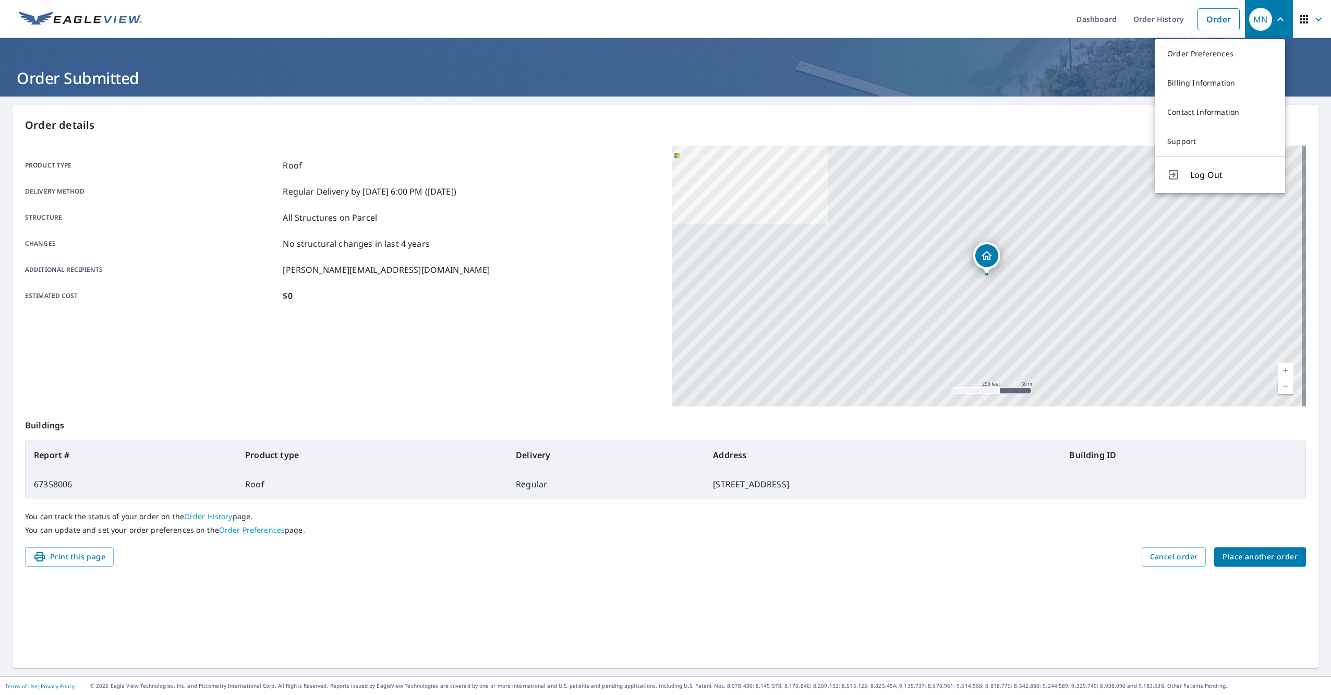
click at [1012, 17] on ul "Dashboard Order History Order" at bounding box center [696, 19] width 1097 height 38
